Goal: Task Accomplishment & Management: Use online tool/utility

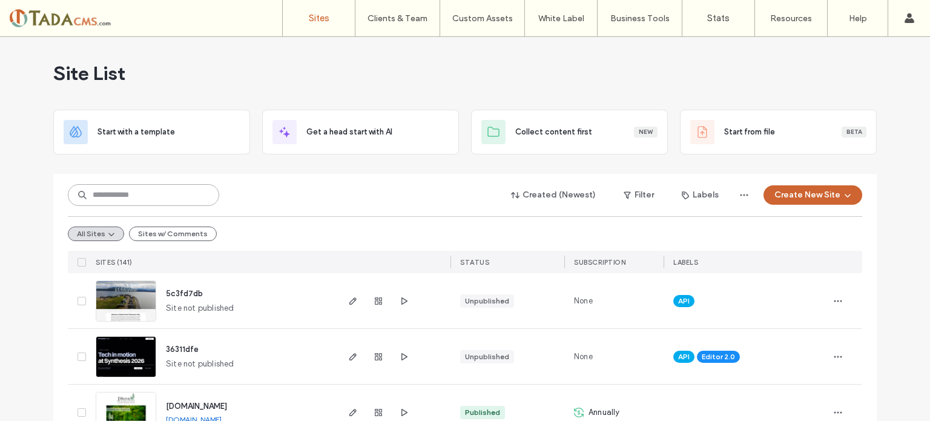
click at [98, 186] on input at bounding box center [143, 195] width 151 height 22
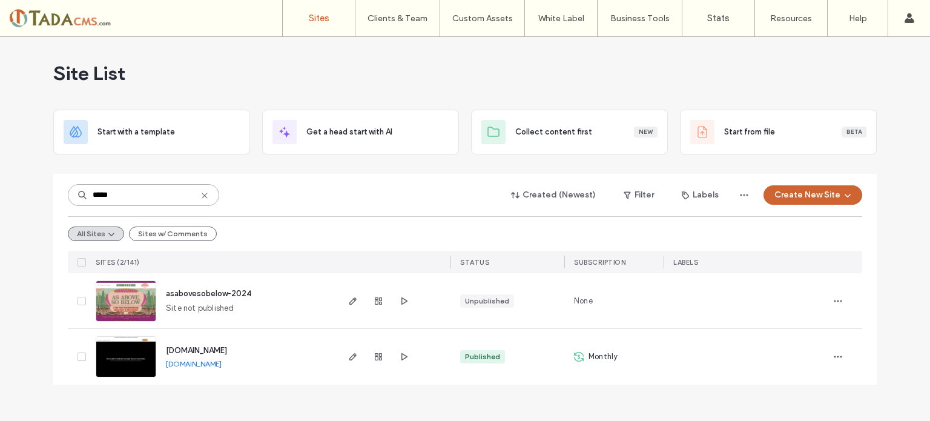
type input "*****"
click at [127, 353] on img at bounding box center [125, 378] width 59 height 82
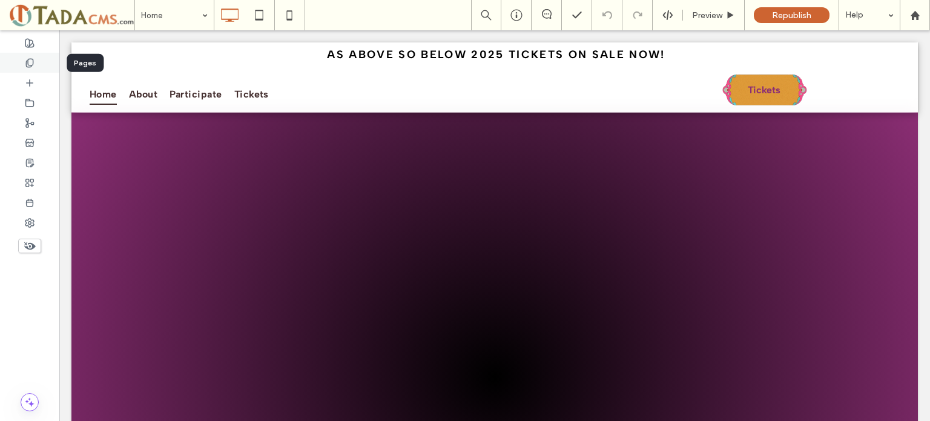
click at [28, 65] on icon at bounding box center [30, 63] width 10 height 10
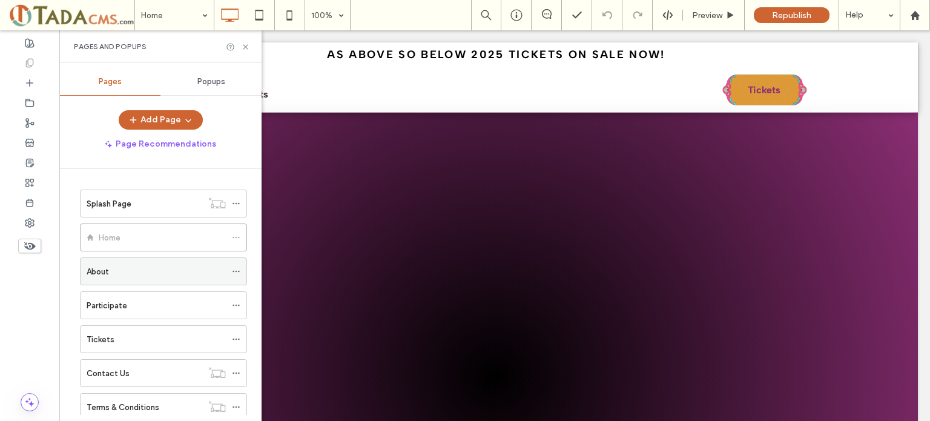
click at [148, 267] on div "About" at bounding box center [156, 271] width 139 height 13
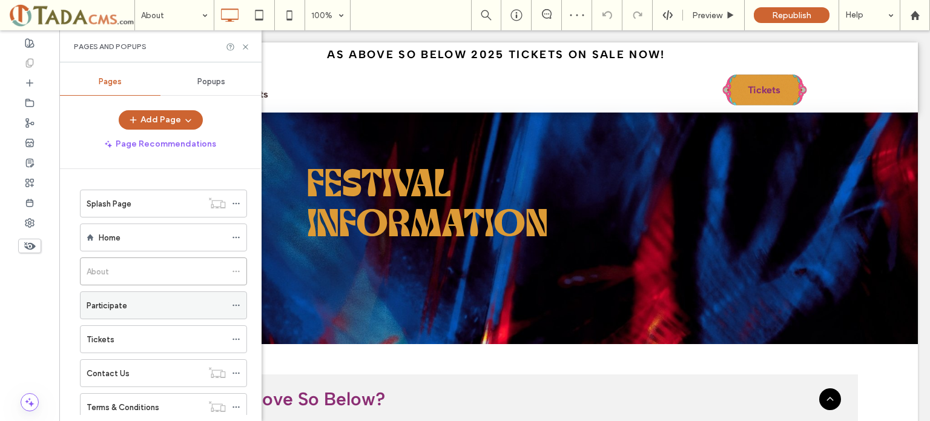
click at [129, 300] on div "Participate" at bounding box center [156, 305] width 139 height 13
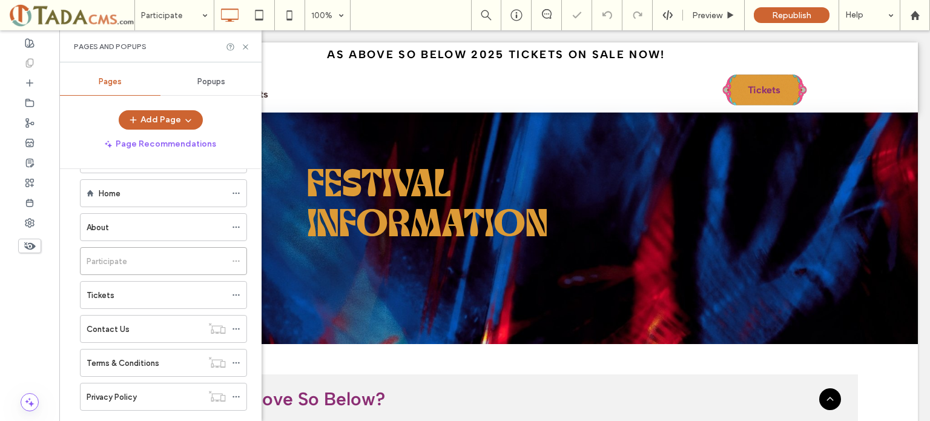
scroll to position [68, 0]
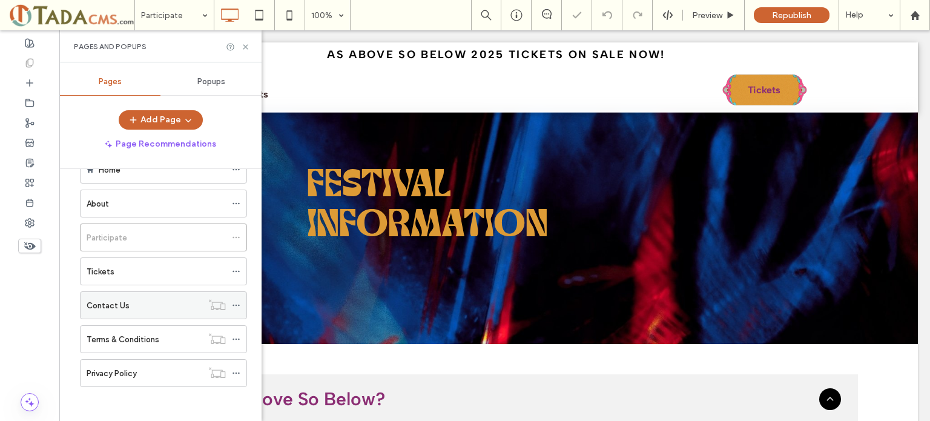
click at [128, 305] on div "Contact Us" at bounding box center [145, 305] width 116 height 13
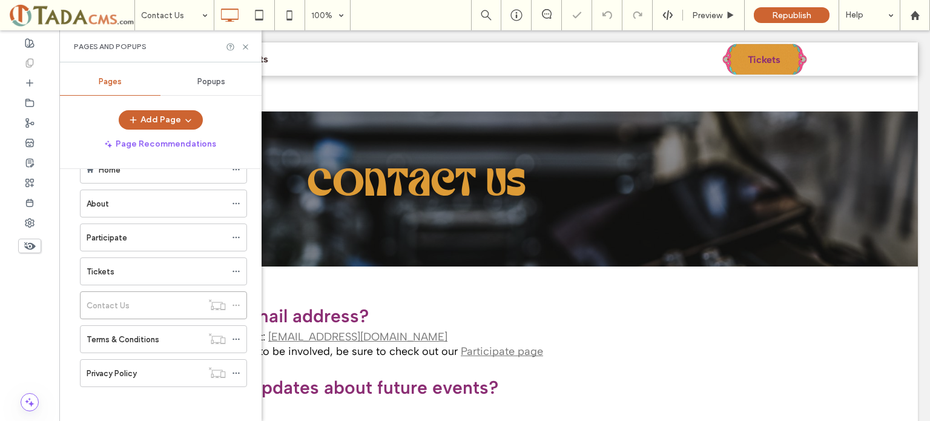
scroll to position [182, 0]
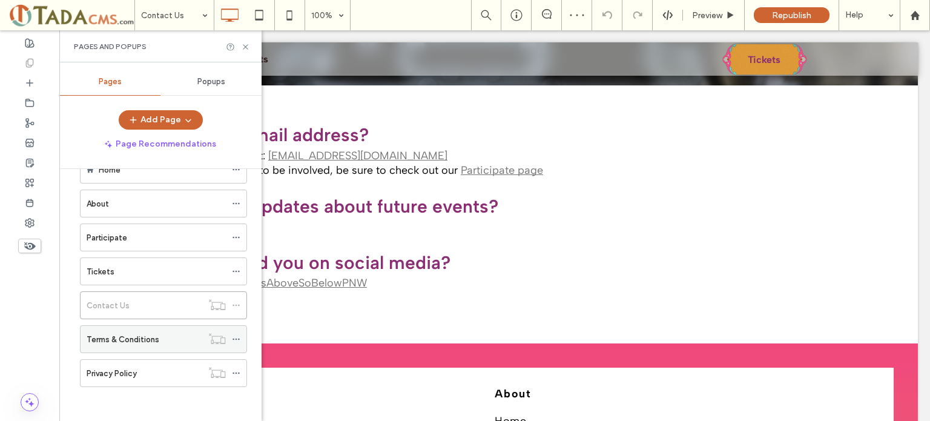
click at [125, 340] on label "Terms & Conditions" at bounding box center [123, 339] width 73 height 21
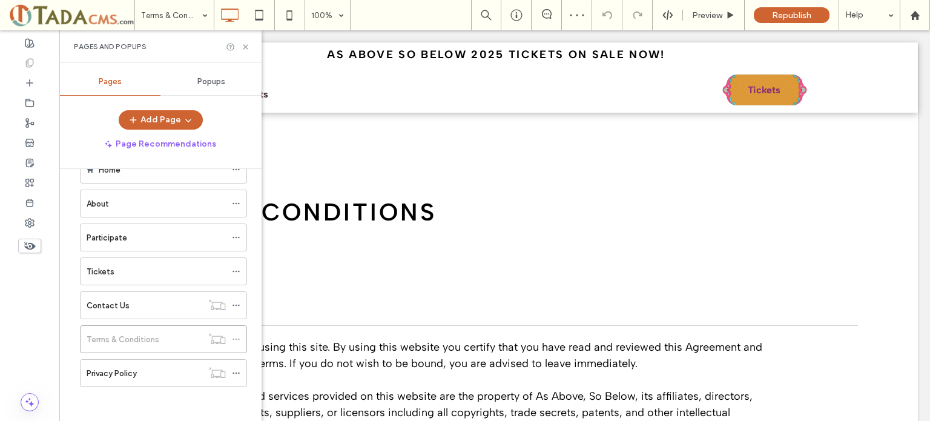
drag, startPoint x: 125, startPoint y: 371, endPoint x: 335, endPoint y: 271, distance: 232.2
click at [125, 370] on label "Privacy Policy" at bounding box center [112, 373] width 50 height 21
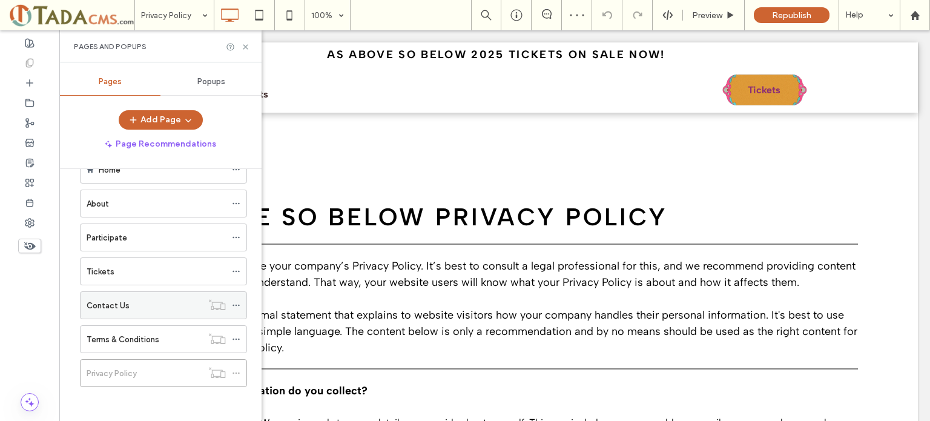
click at [128, 305] on div "Contact Us" at bounding box center [145, 305] width 116 height 13
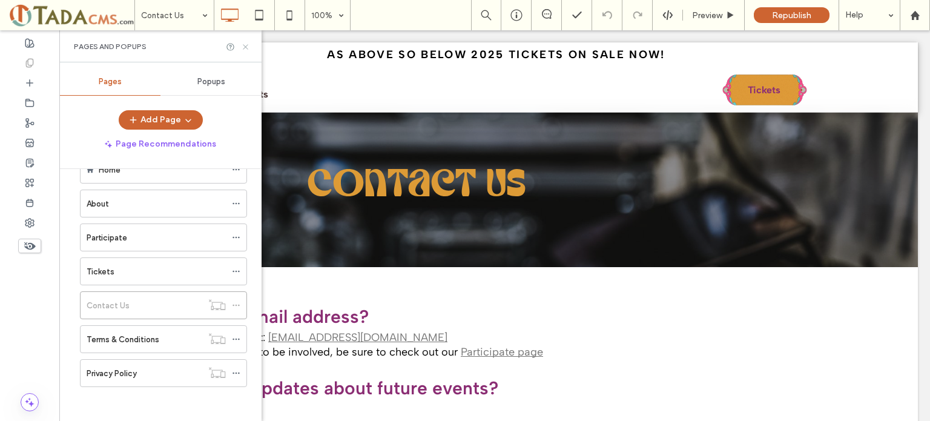
drag, startPoint x: 245, startPoint y: 48, endPoint x: 214, endPoint y: 164, distance: 119.9
click at [245, 48] on icon at bounding box center [245, 46] width 9 height 9
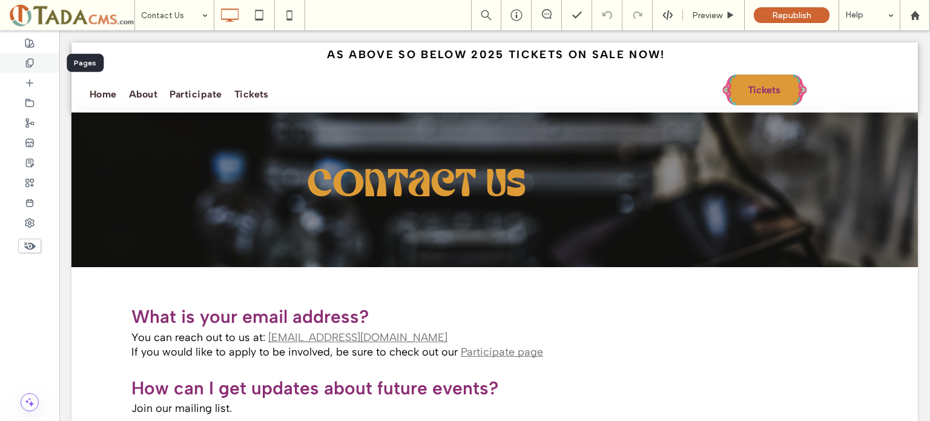
click at [18, 63] on div at bounding box center [29, 63] width 59 height 20
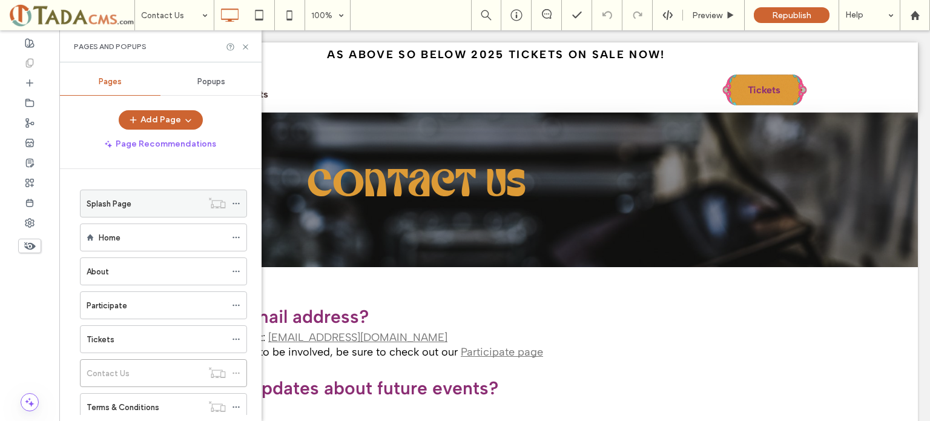
click at [132, 203] on div "Splash Page" at bounding box center [145, 203] width 116 height 13
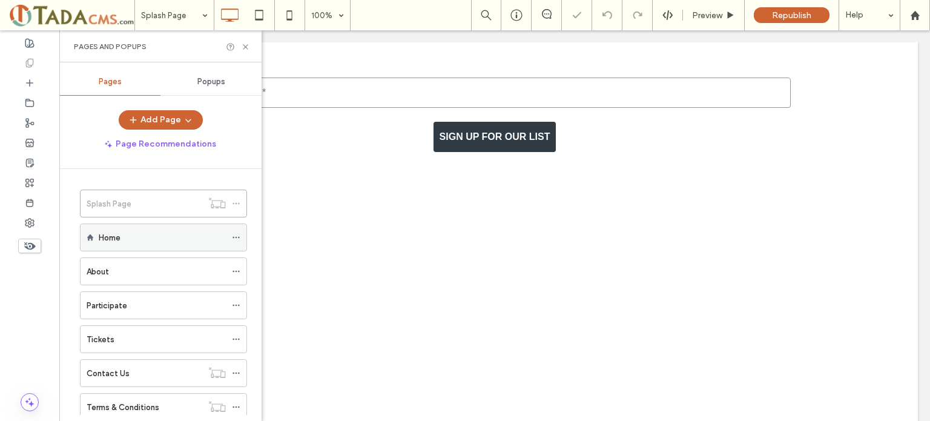
click at [131, 239] on div "Home" at bounding box center [162, 237] width 127 height 13
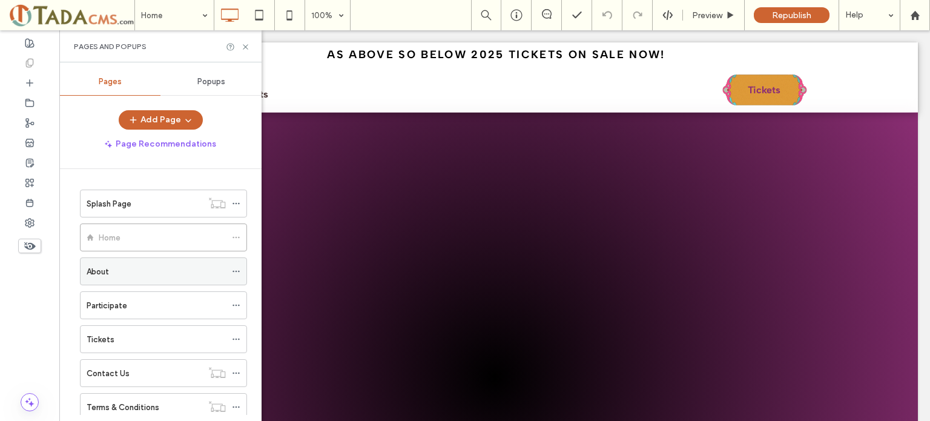
click at [128, 274] on div "About" at bounding box center [156, 271] width 139 height 13
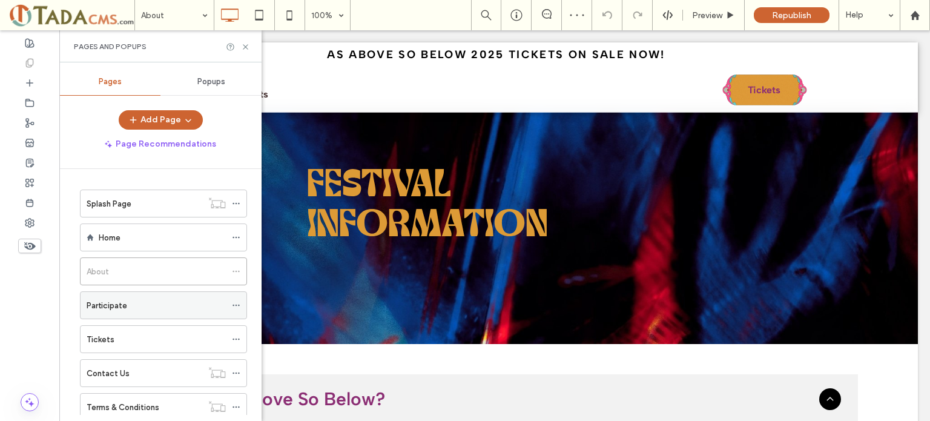
click at [128, 307] on div "Participate" at bounding box center [156, 305] width 139 height 13
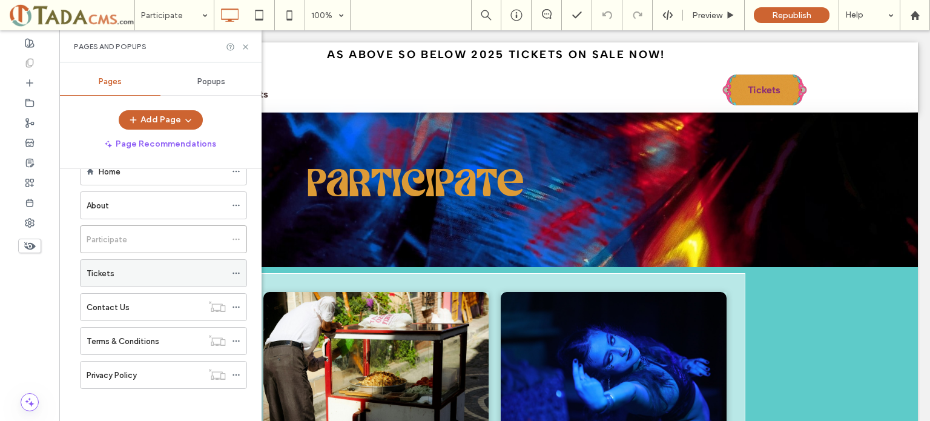
scroll to position [68, 0]
click at [238, 304] on icon at bounding box center [236, 305] width 8 height 8
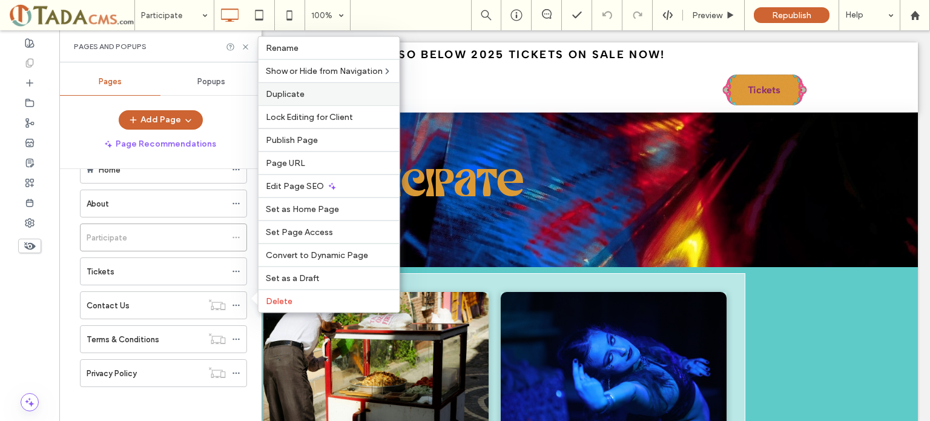
click at [288, 95] on span "Duplicate" at bounding box center [285, 94] width 39 height 10
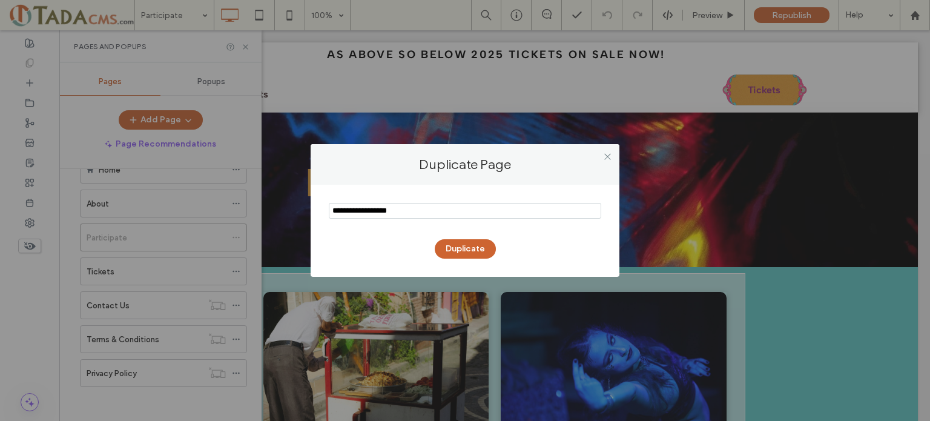
drag, startPoint x: 422, startPoint y: 211, endPoint x: 161, endPoint y: 225, distance: 260.9
click at [161, 225] on div "Duplicate Page Duplicate" at bounding box center [465, 210] width 930 height 421
type input "******"
click at [465, 249] on button "Duplicate" at bounding box center [465, 248] width 61 height 19
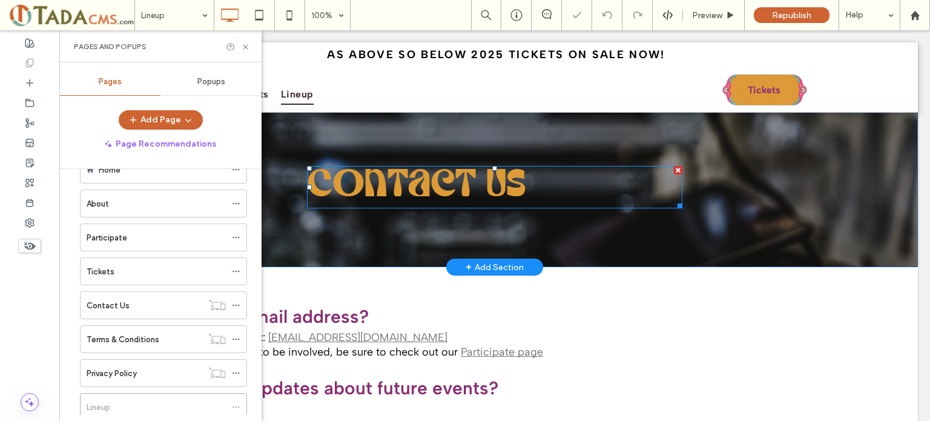
click at [437, 188] on span "Contact us" at bounding box center [416, 187] width 219 height 36
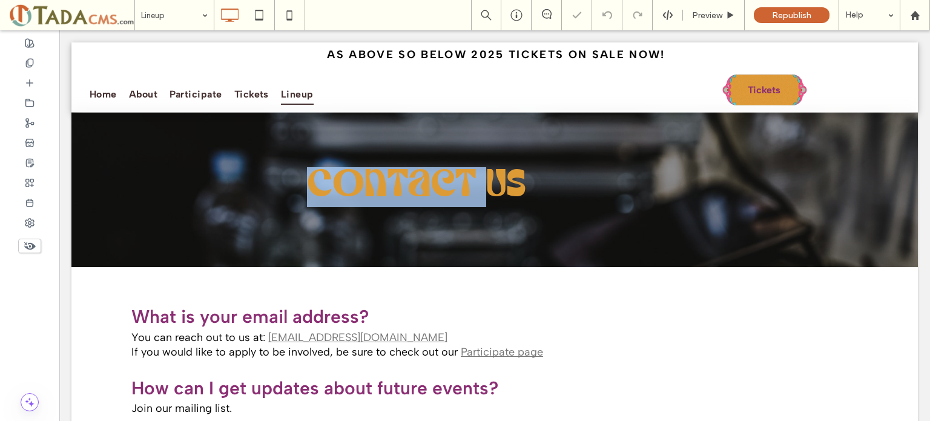
click at [437, 188] on span "Contact us" at bounding box center [416, 187] width 219 height 36
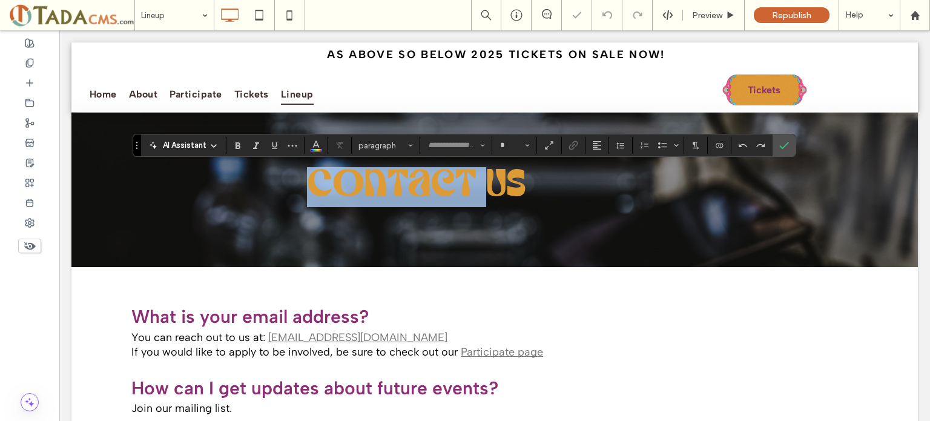
type input "**********"
type input "**"
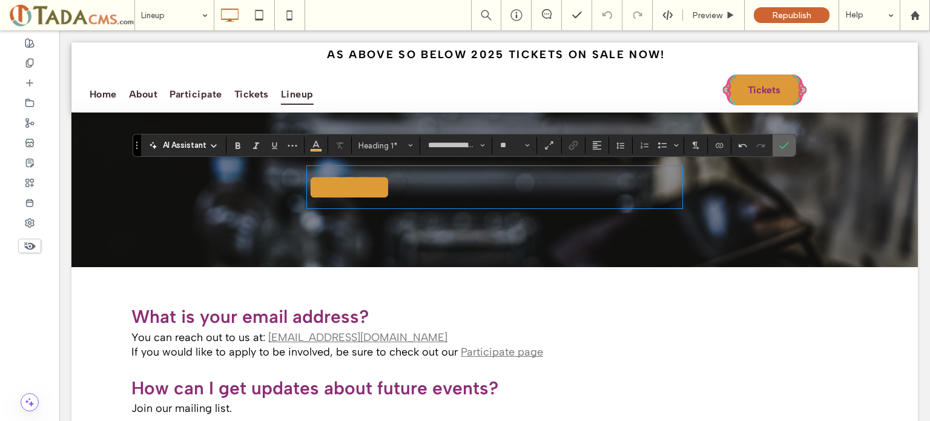
click at [789, 147] on label "Confirm" at bounding box center [784, 145] width 18 height 22
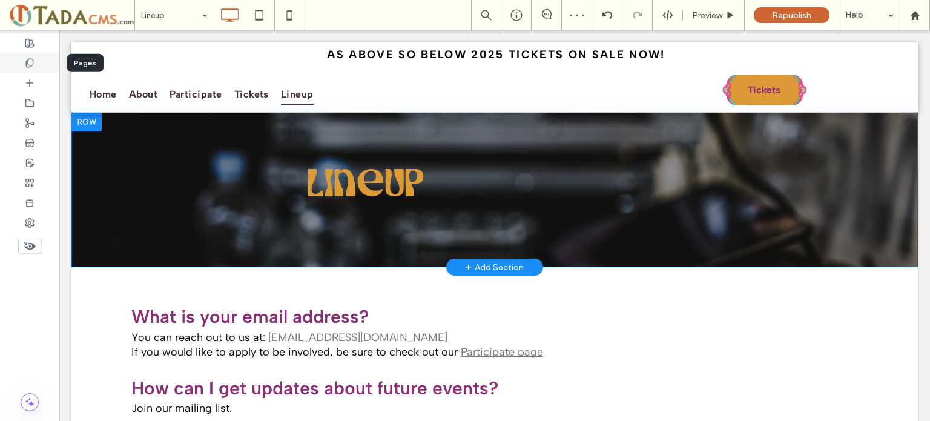
click at [35, 62] on div at bounding box center [29, 63] width 59 height 20
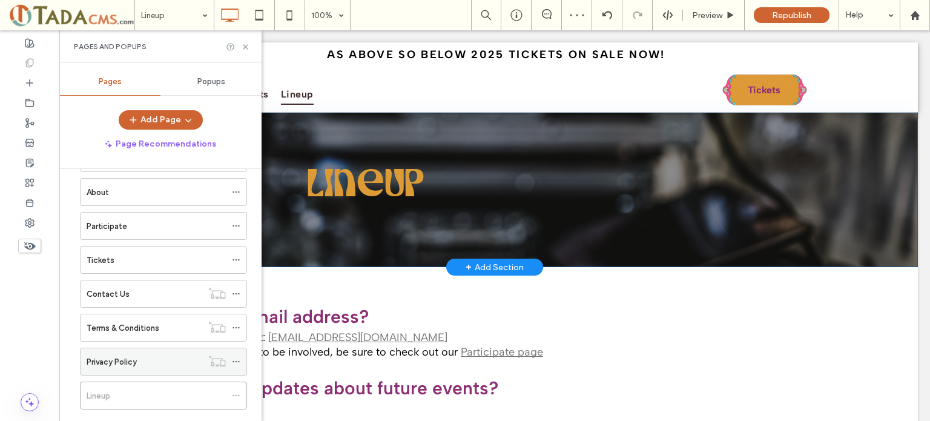
scroll to position [101, 0]
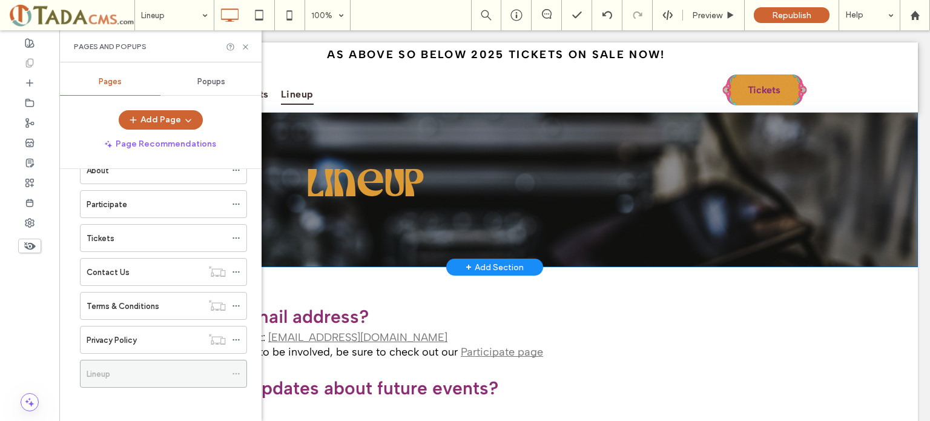
click at [239, 373] on use at bounding box center [236, 374] width 7 height 2
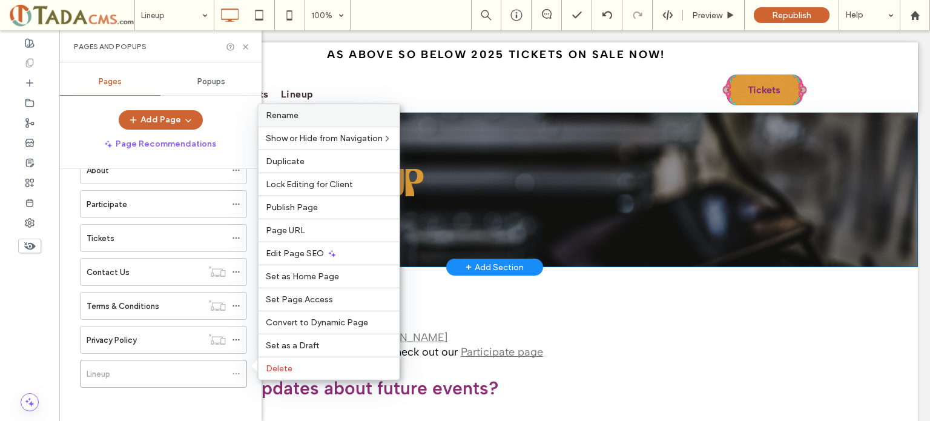
click at [308, 118] on label "Rename" at bounding box center [329, 115] width 127 height 10
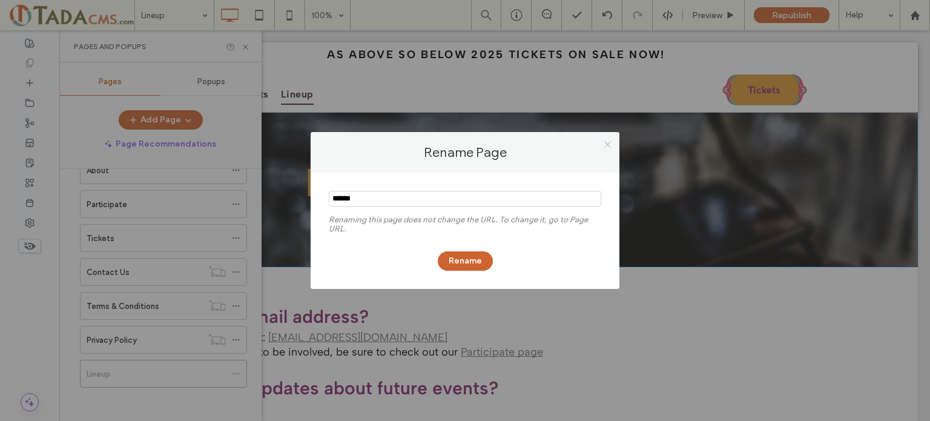
click at [604, 144] on icon at bounding box center [607, 144] width 9 height 9
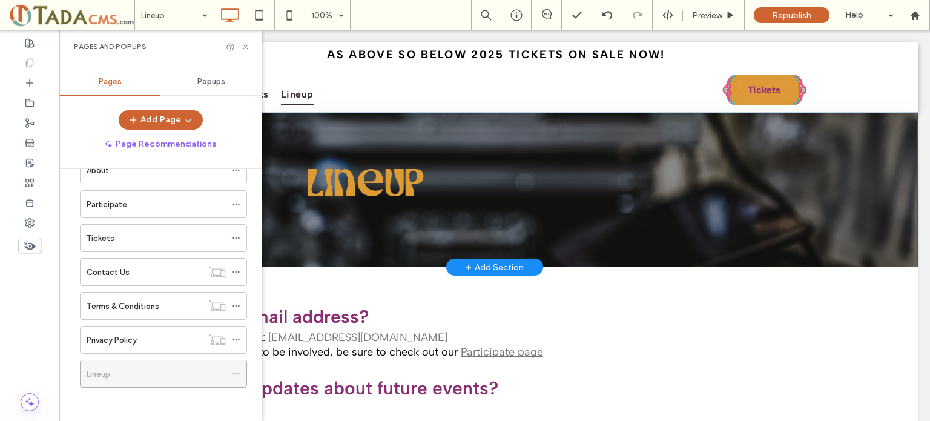
click at [233, 375] on span at bounding box center [236, 374] width 8 height 18
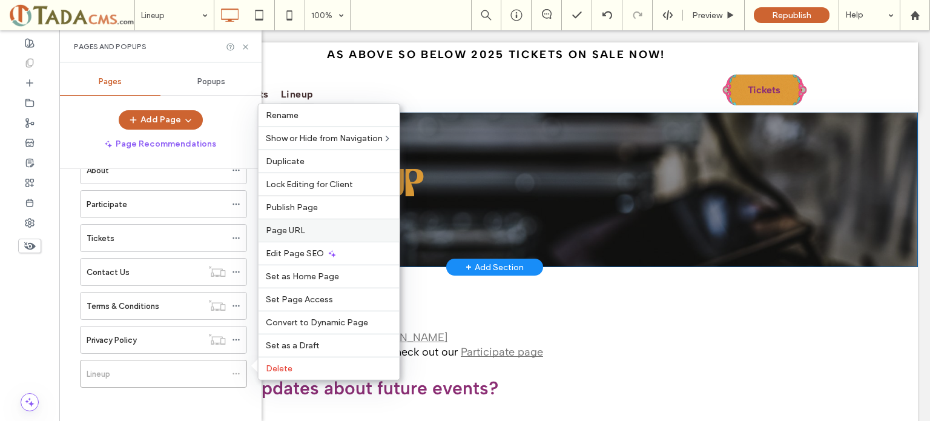
click at [297, 229] on span "Page URL" at bounding box center [285, 230] width 39 height 10
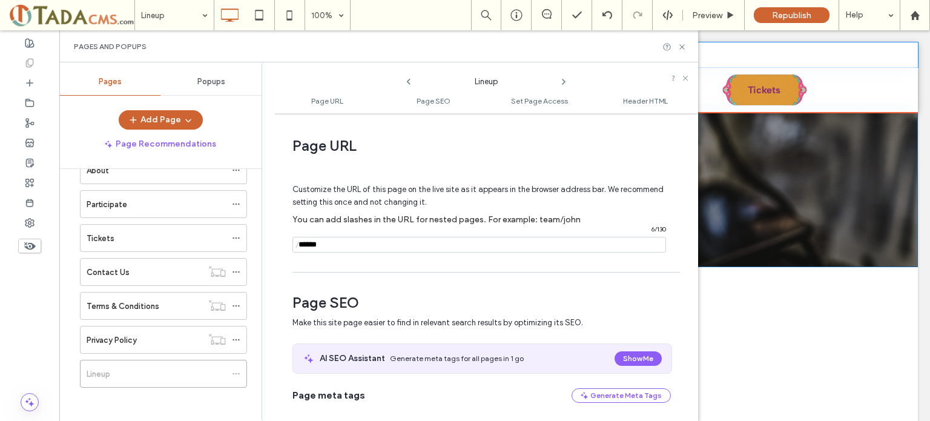
click at [824, 59] on div "As ABOVE SO BELOW 2025 TICKETS ON SALE NOW! Click To Paste" at bounding box center [494, 54] width 727 height 19
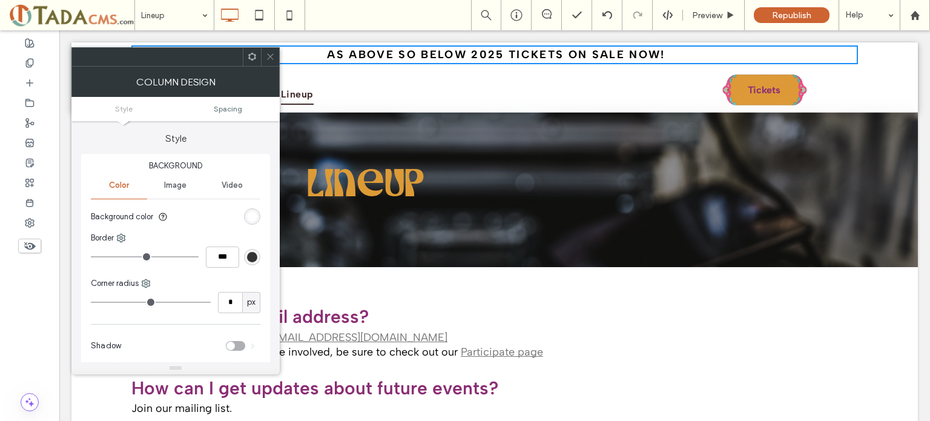
click at [272, 54] on icon at bounding box center [270, 56] width 9 height 9
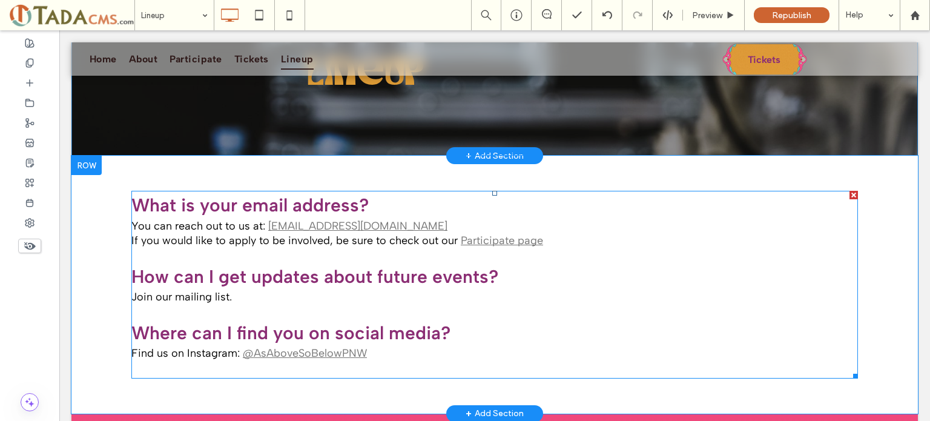
scroll to position [121, 0]
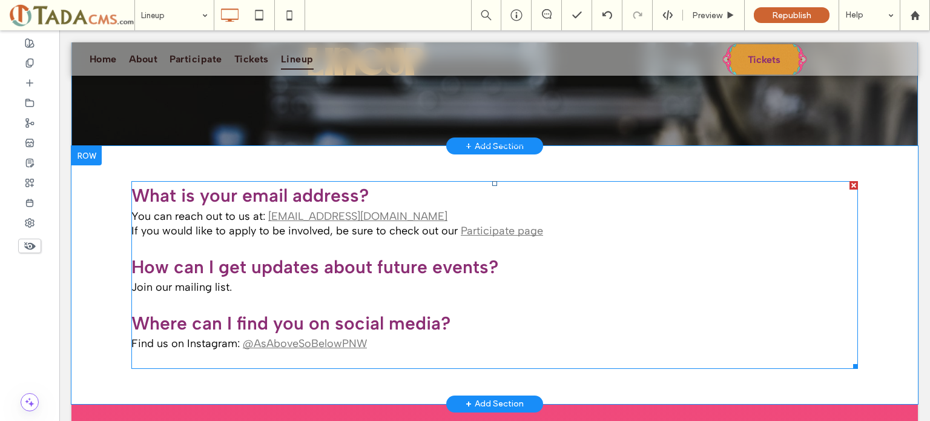
click at [850, 187] on div at bounding box center [854, 185] width 8 height 8
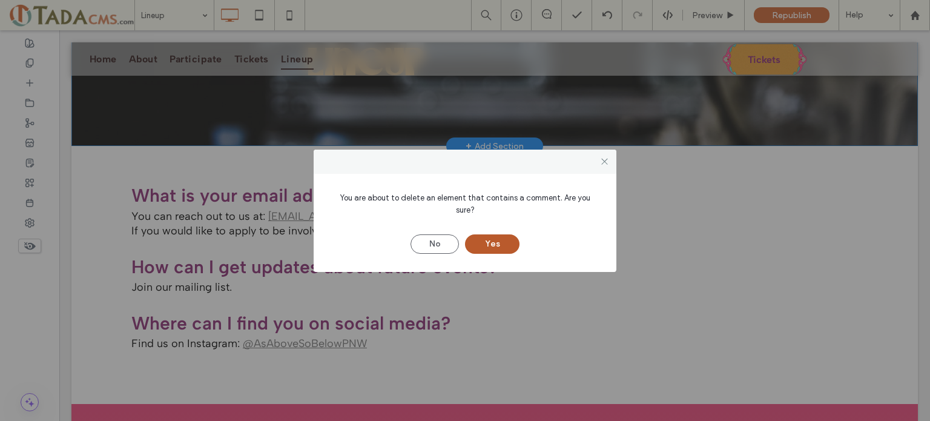
click at [498, 234] on button "Yes" at bounding box center [492, 243] width 55 height 19
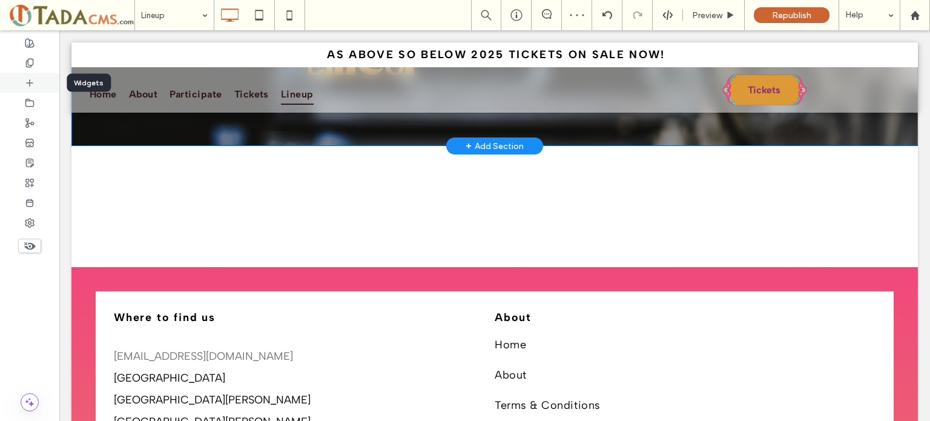
click at [27, 84] on icon at bounding box center [30, 83] width 10 height 10
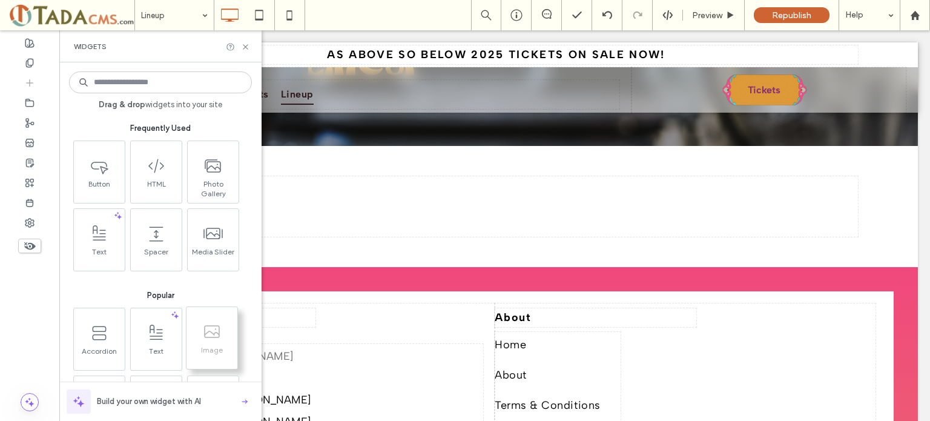
scroll to position [127, 0]
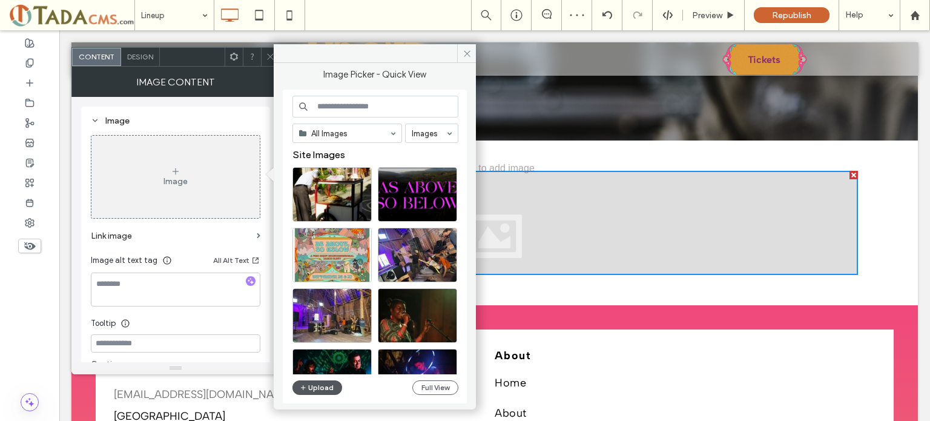
click at [320, 390] on button "Upload" at bounding box center [318, 387] width 50 height 15
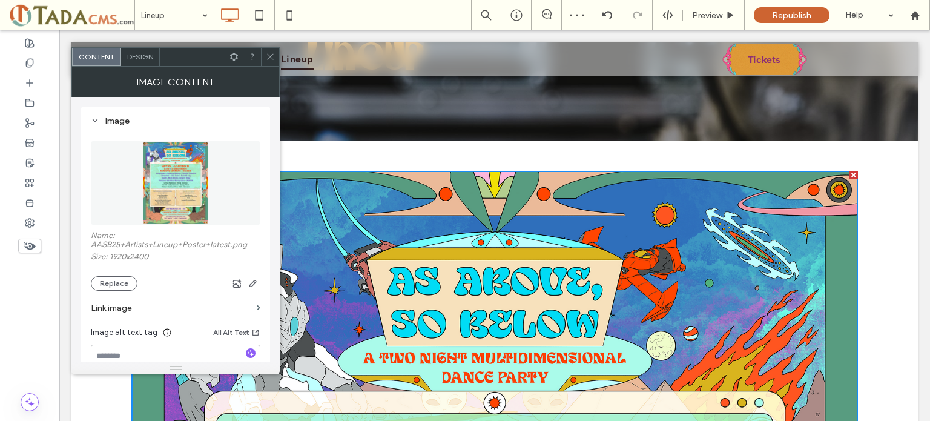
click at [265, 56] on div at bounding box center [270, 57] width 18 height 18
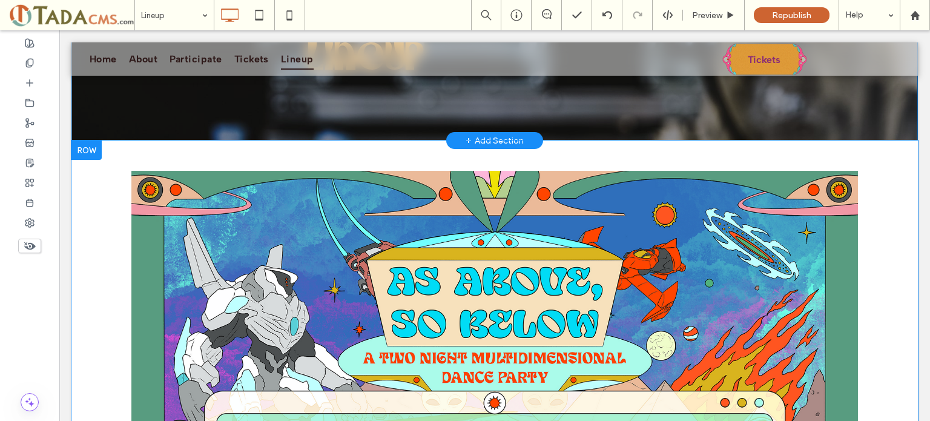
click at [87, 150] on div at bounding box center [86, 150] width 30 height 19
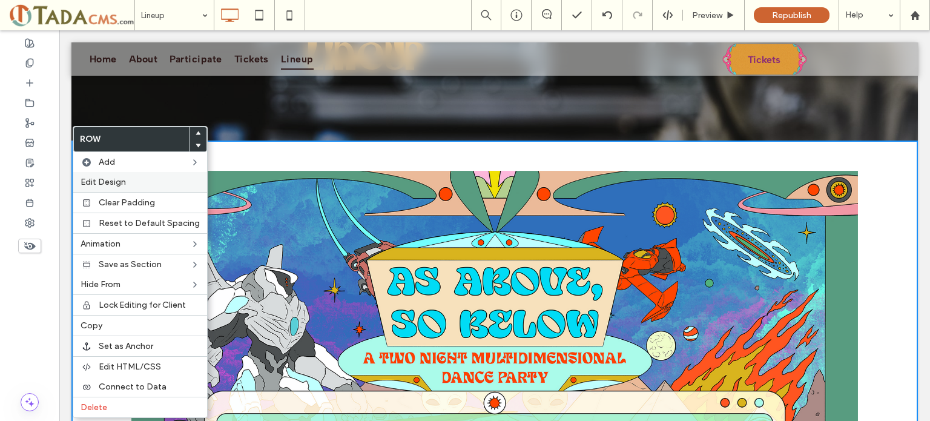
click at [99, 184] on span "Edit Design" at bounding box center [103, 182] width 45 height 10
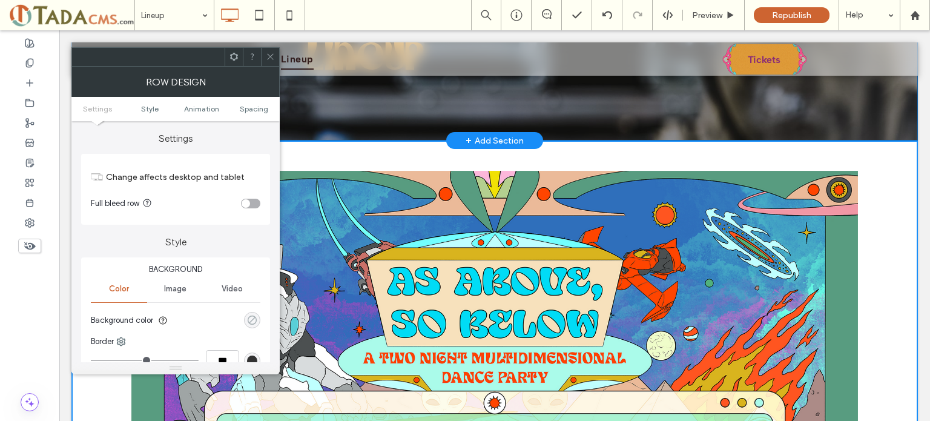
click at [256, 322] on div "rgba(0, 0, 0, 0)" at bounding box center [252, 320] width 10 height 10
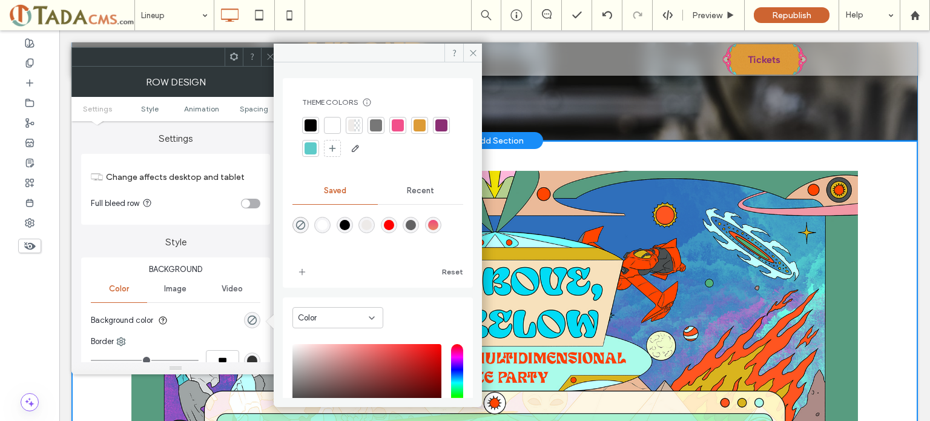
click at [436, 131] on div at bounding box center [442, 125] width 12 height 12
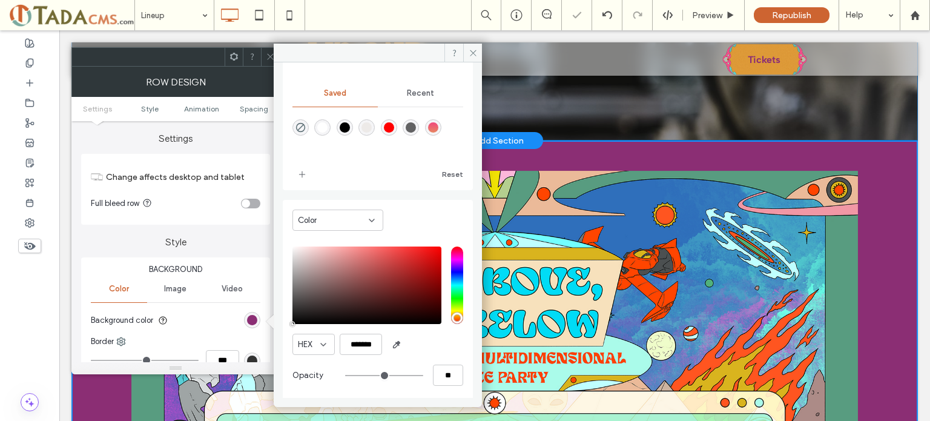
scroll to position [100, 0]
click at [469, 51] on icon at bounding box center [473, 52] width 9 height 9
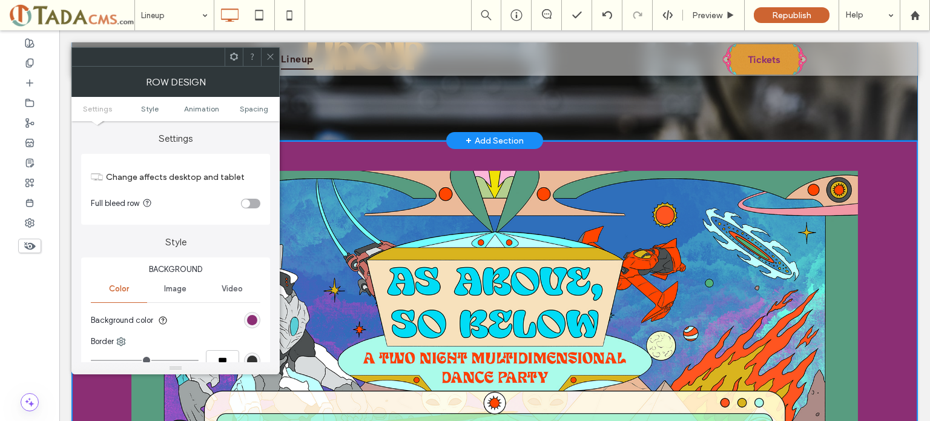
click at [269, 55] on icon at bounding box center [270, 56] width 9 height 9
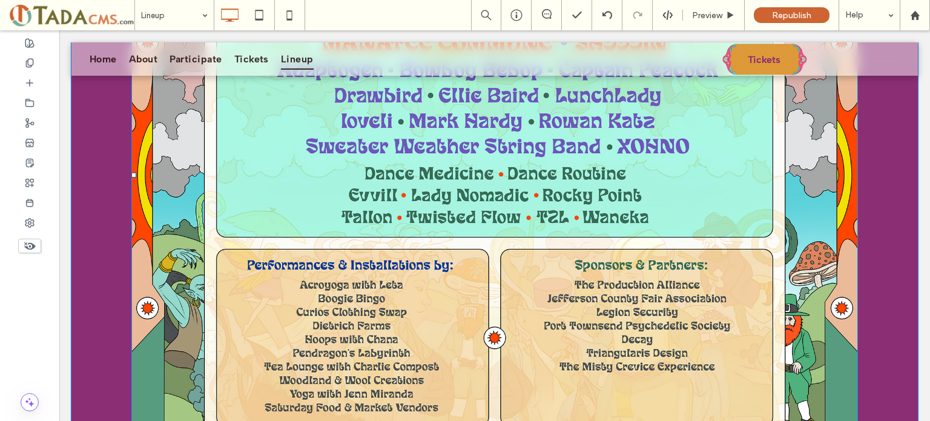
scroll to position [611, 0]
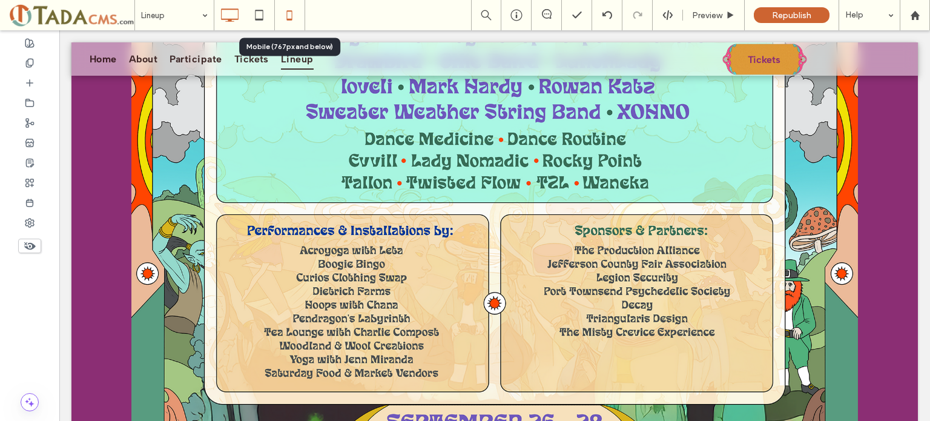
click at [287, 16] on icon at bounding box center [289, 15] width 24 height 24
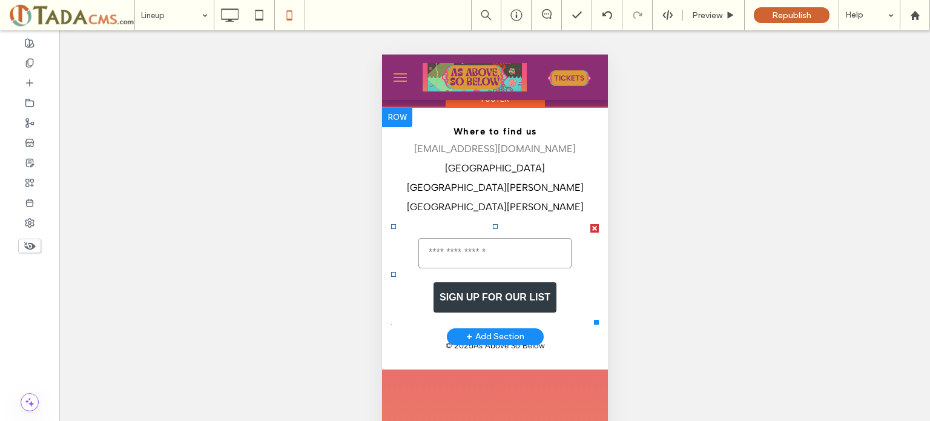
scroll to position [79, 0]
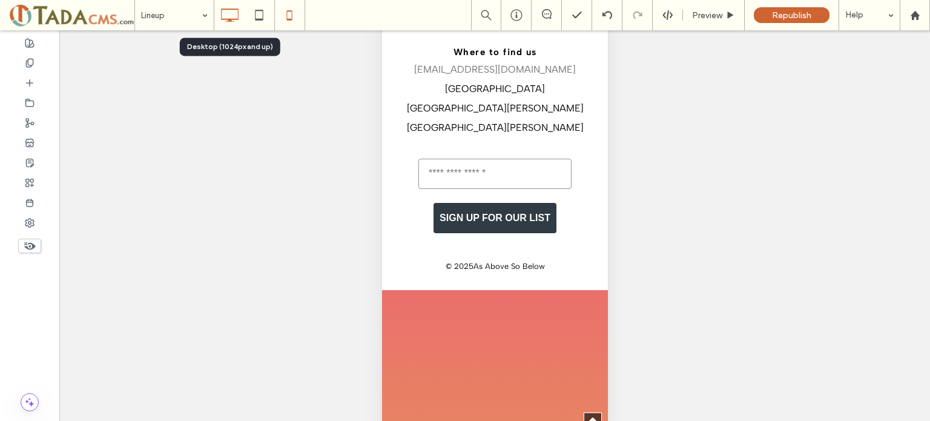
click at [228, 10] on icon at bounding box center [229, 15] width 24 height 24
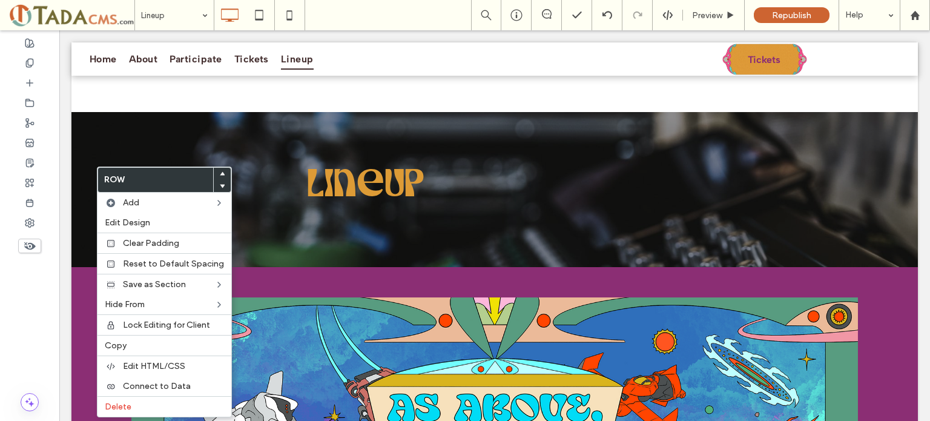
scroll to position [1330, 0]
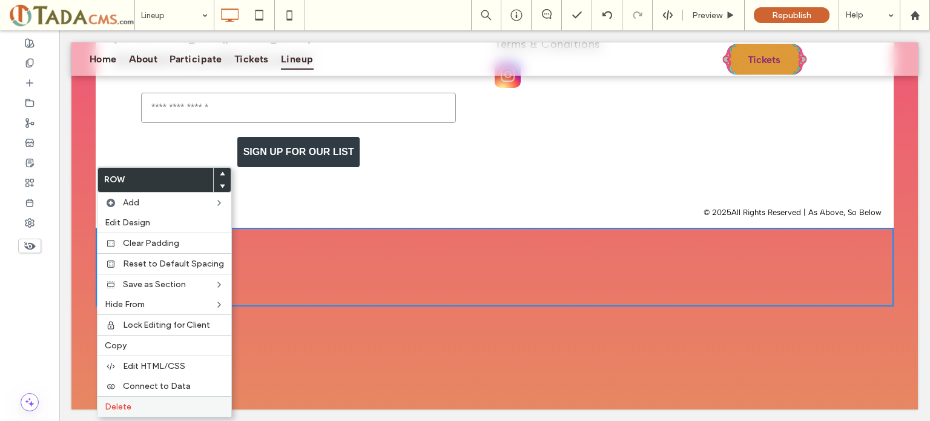
click at [120, 402] on span "Delete" at bounding box center [118, 407] width 27 height 10
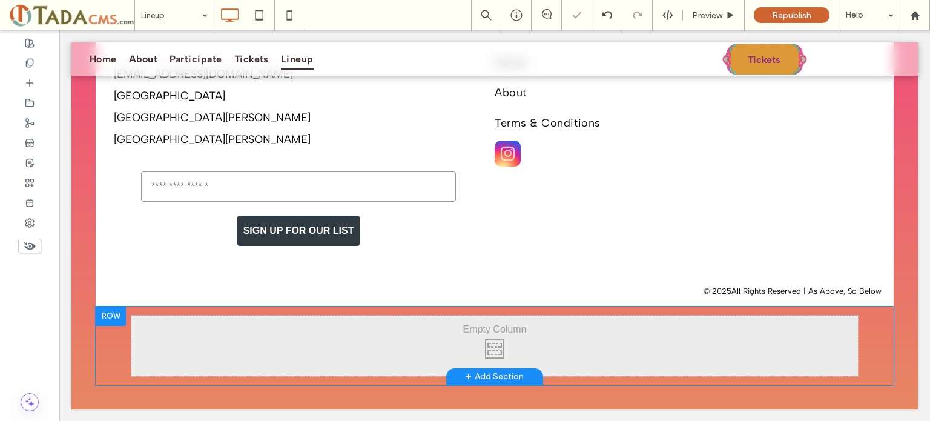
click at [107, 320] on div at bounding box center [111, 315] width 30 height 19
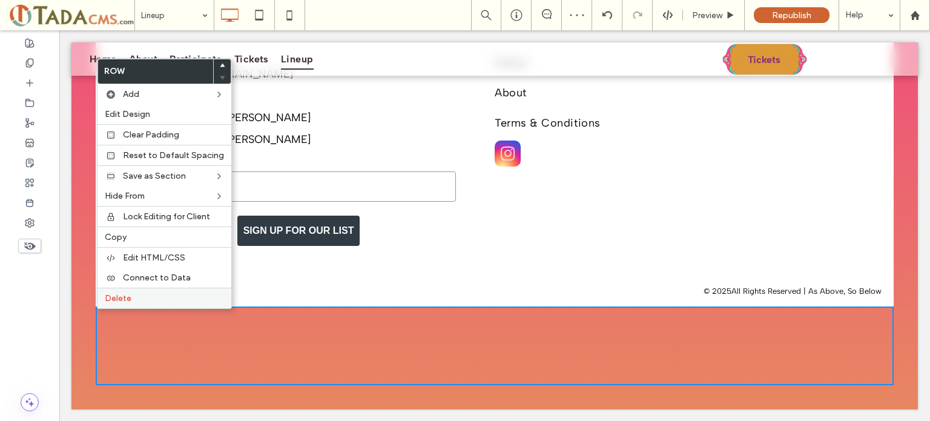
click at [116, 299] on span "Delete" at bounding box center [118, 298] width 27 height 10
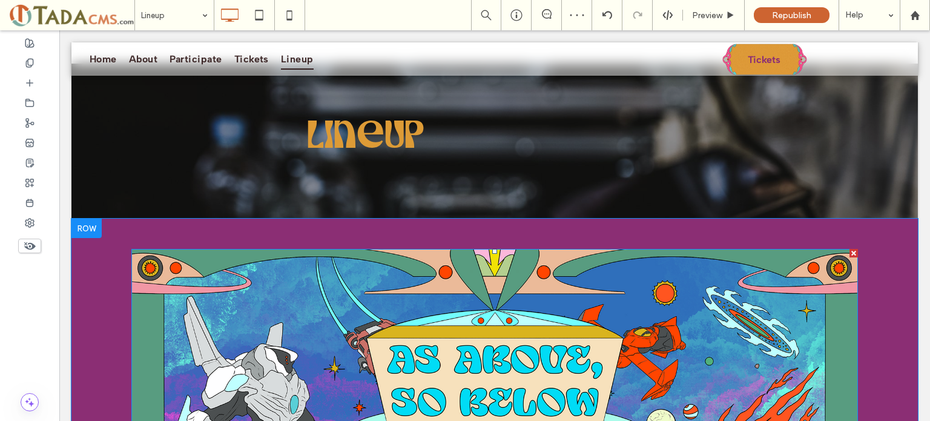
scroll to position [0, 0]
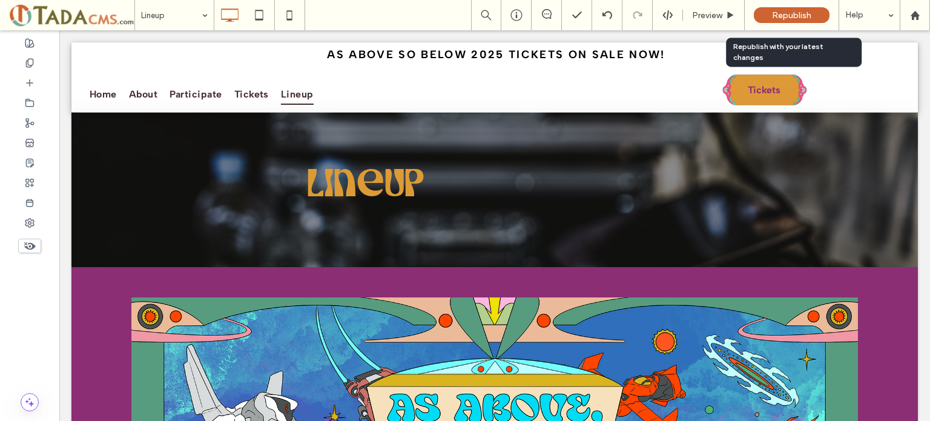
click at [799, 13] on span "Republish" at bounding box center [791, 15] width 39 height 10
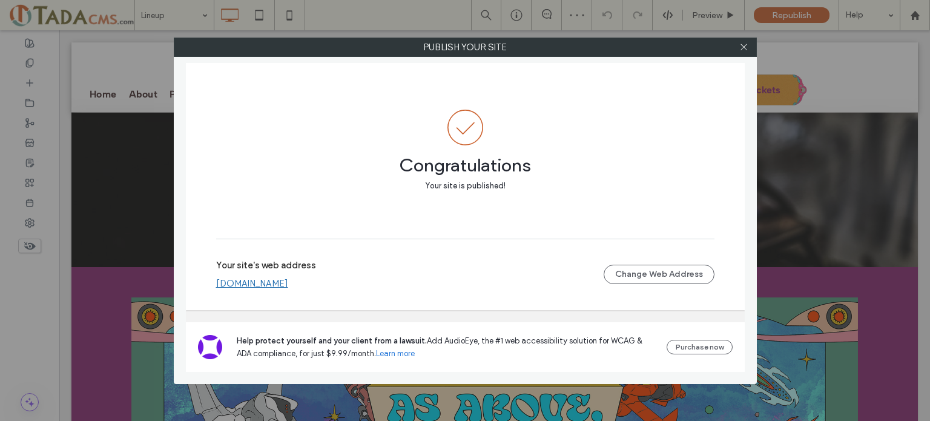
click at [288, 285] on link "[DOMAIN_NAME]" at bounding box center [252, 283] width 72 height 11
click at [748, 47] on icon at bounding box center [744, 46] width 9 height 9
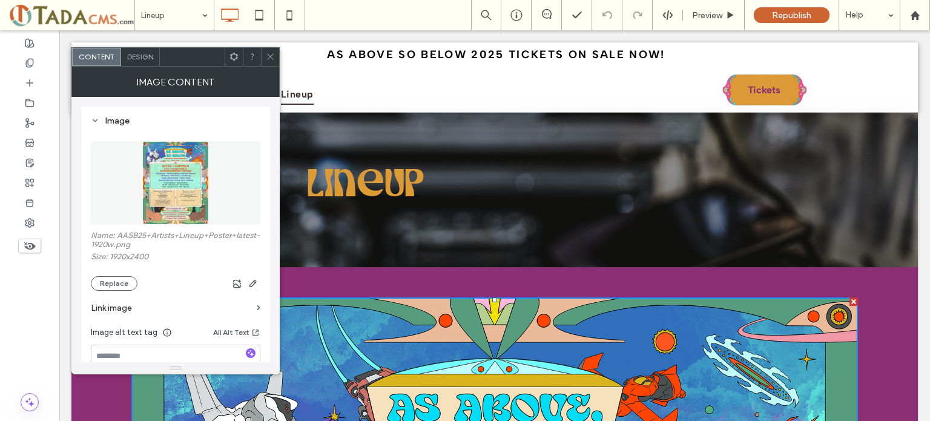
scroll to position [121, 0]
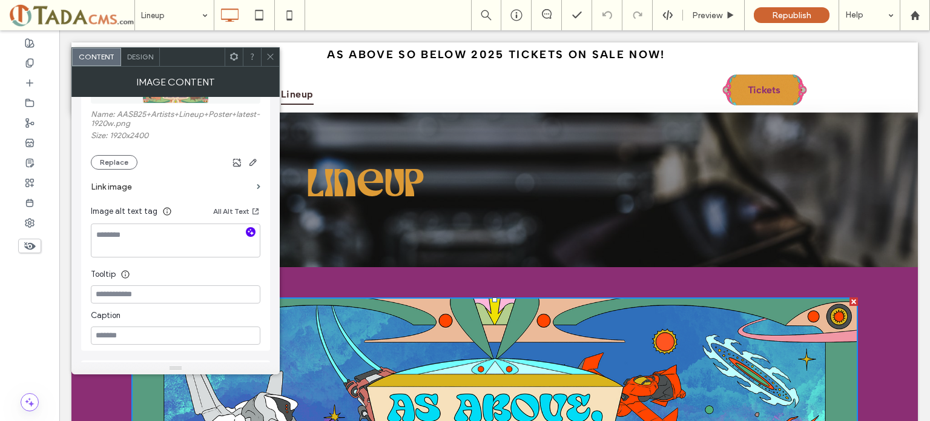
click at [253, 236] on icon "button" at bounding box center [251, 232] width 8 height 8
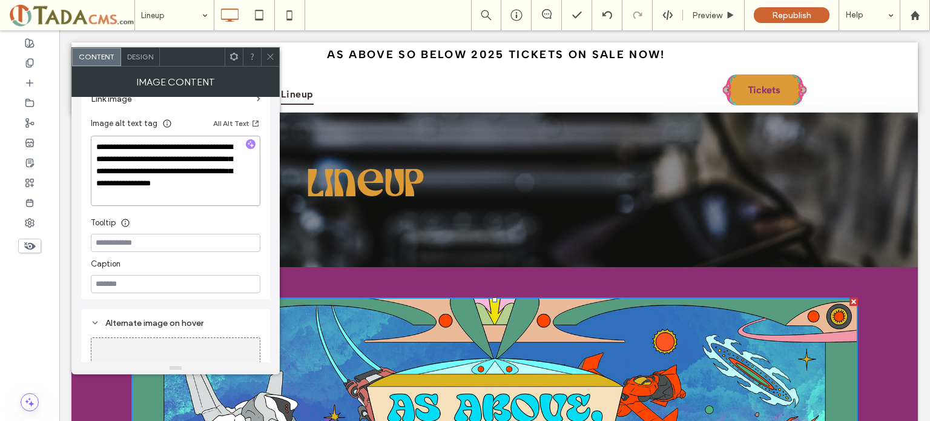
scroll to position [163, 0]
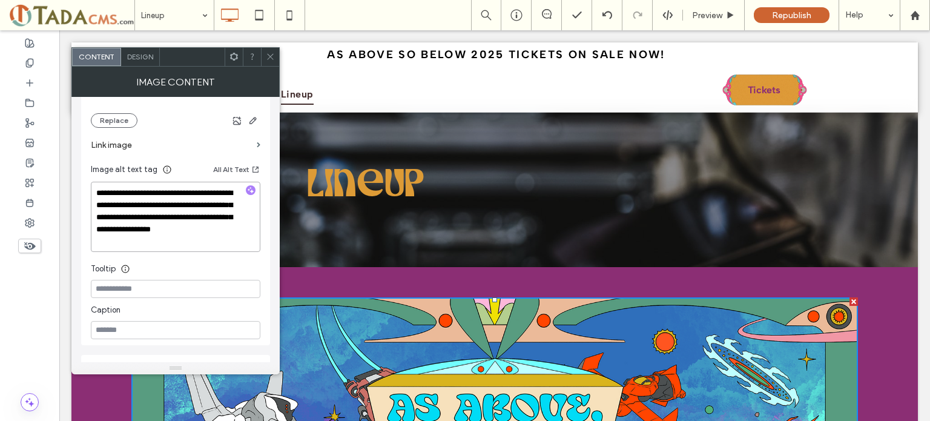
click at [95, 197] on textarea "**********" at bounding box center [176, 217] width 170 height 70
type textarea "**********"
click at [271, 56] on use at bounding box center [270, 57] width 6 height 6
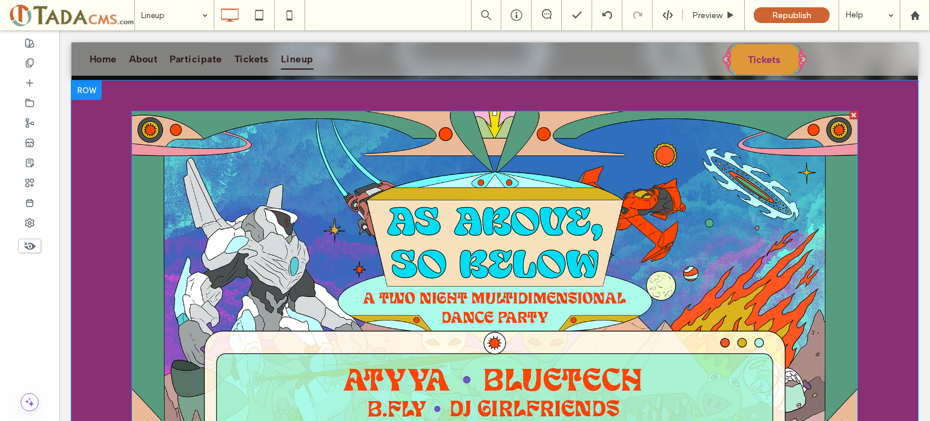
scroll to position [0, 0]
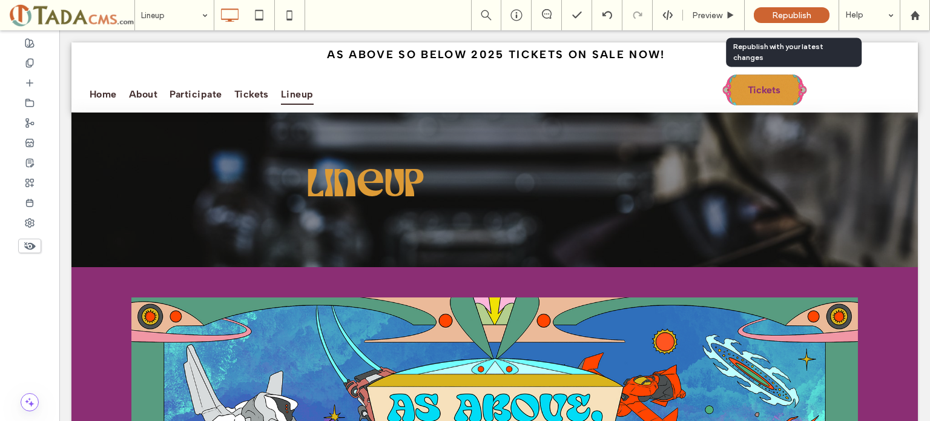
click at [792, 13] on span "Republish" at bounding box center [791, 15] width 39 height 10
